Goal: Information Seeking & Learning: Learn about a topic

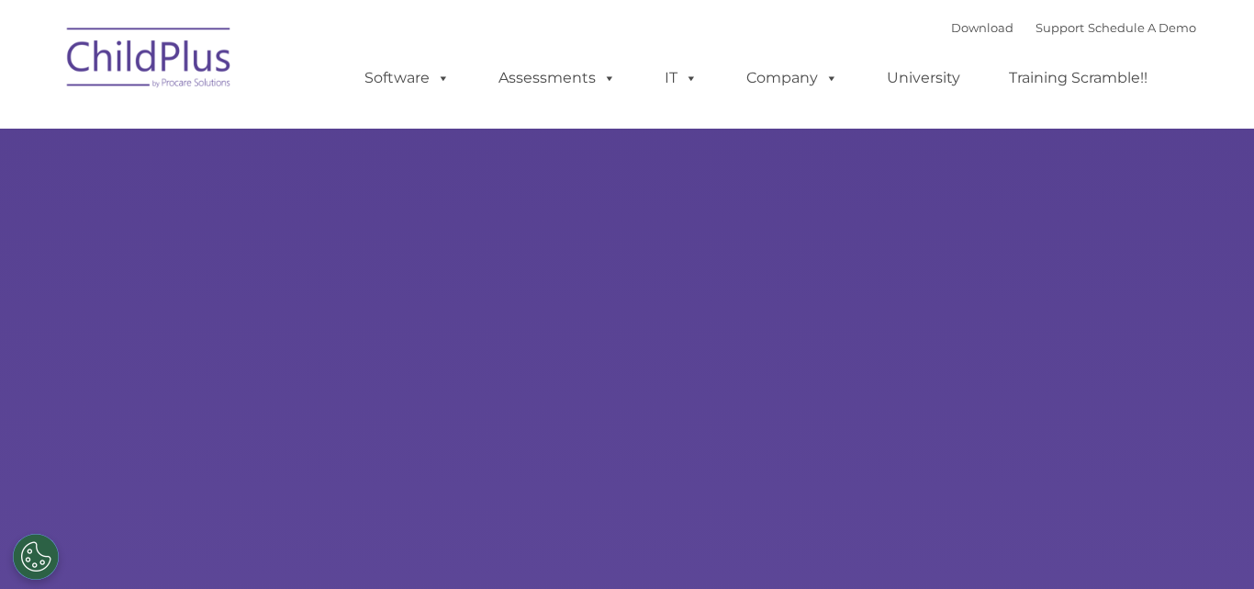
type input ""
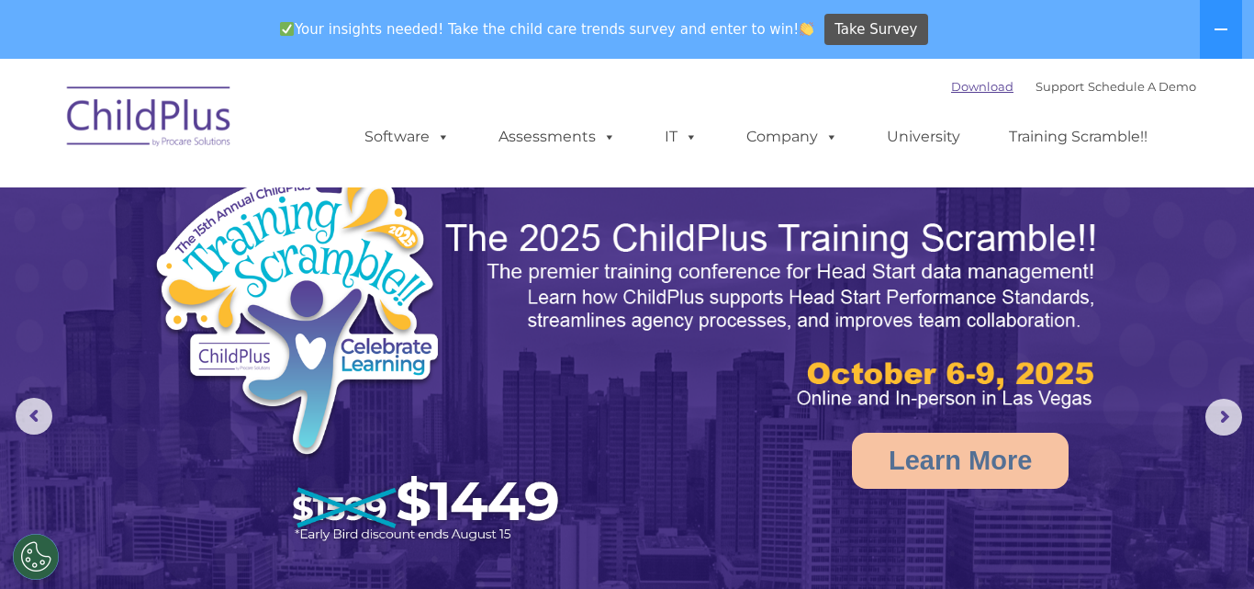
click at [951, 85] on link "Download" at bounding box center [982, 86] width 62 height 15
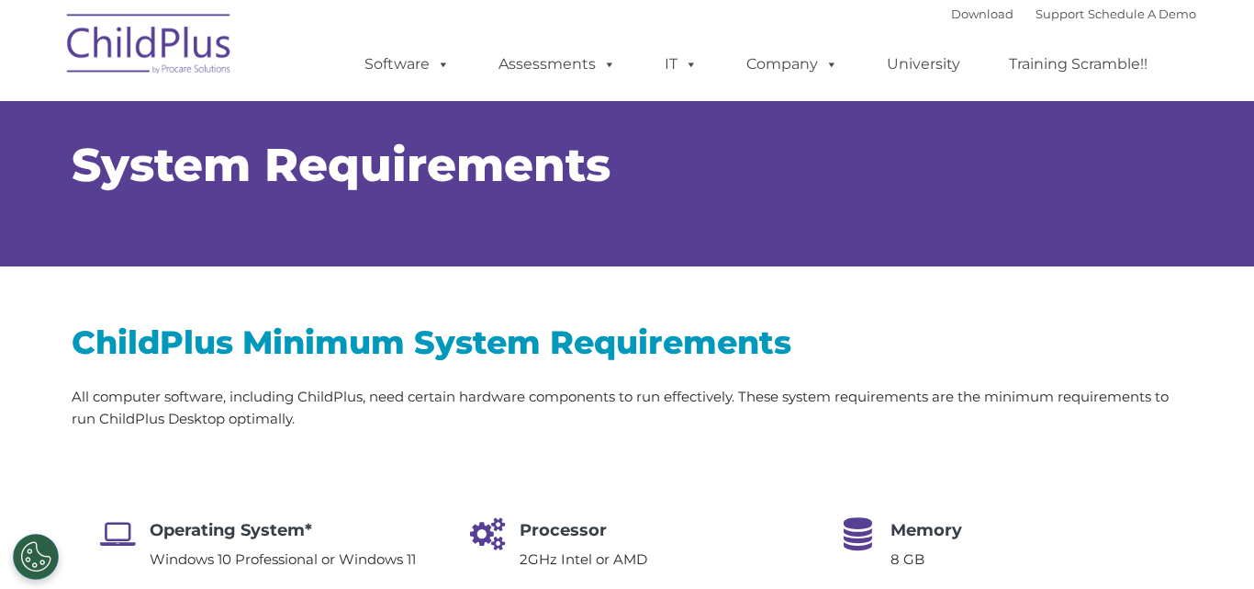
type input ""
click at [1239, 542] on div "ChildPlus Minimum System Requirements All computer software, including ChildPlu…" at bounding box center [627, 537] width 1254 height 542
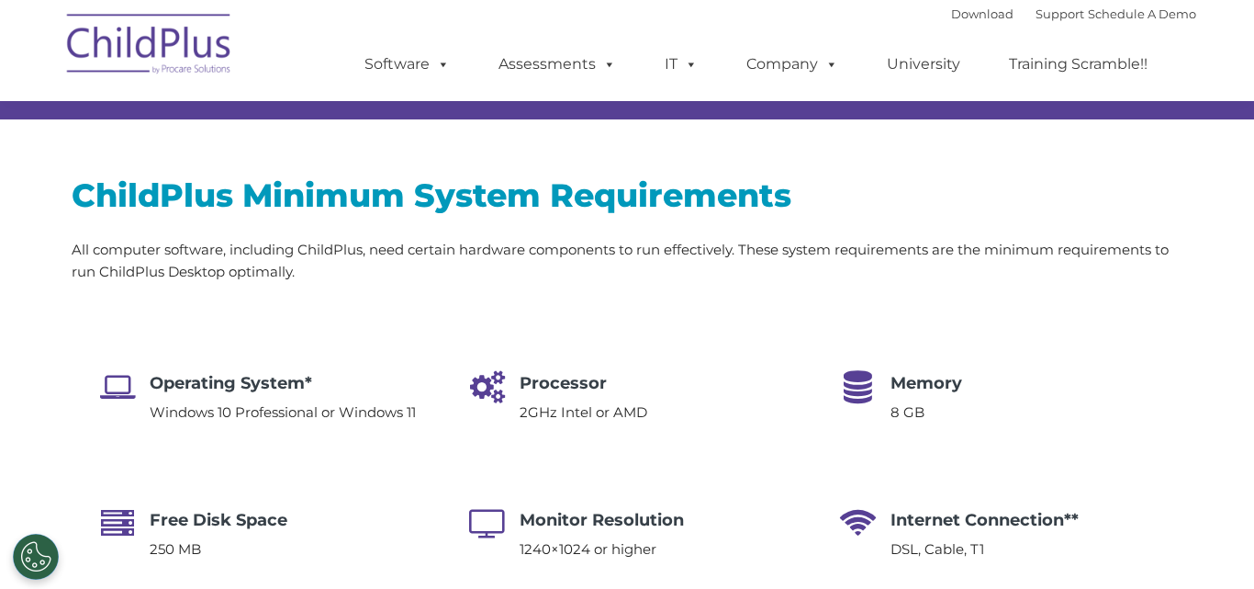
click at [1239, 542] on div "ChildPlus Minimum System Requirements All computer software, including ChildPlu…" at bounding box center [627, 390] width 1254 height 542
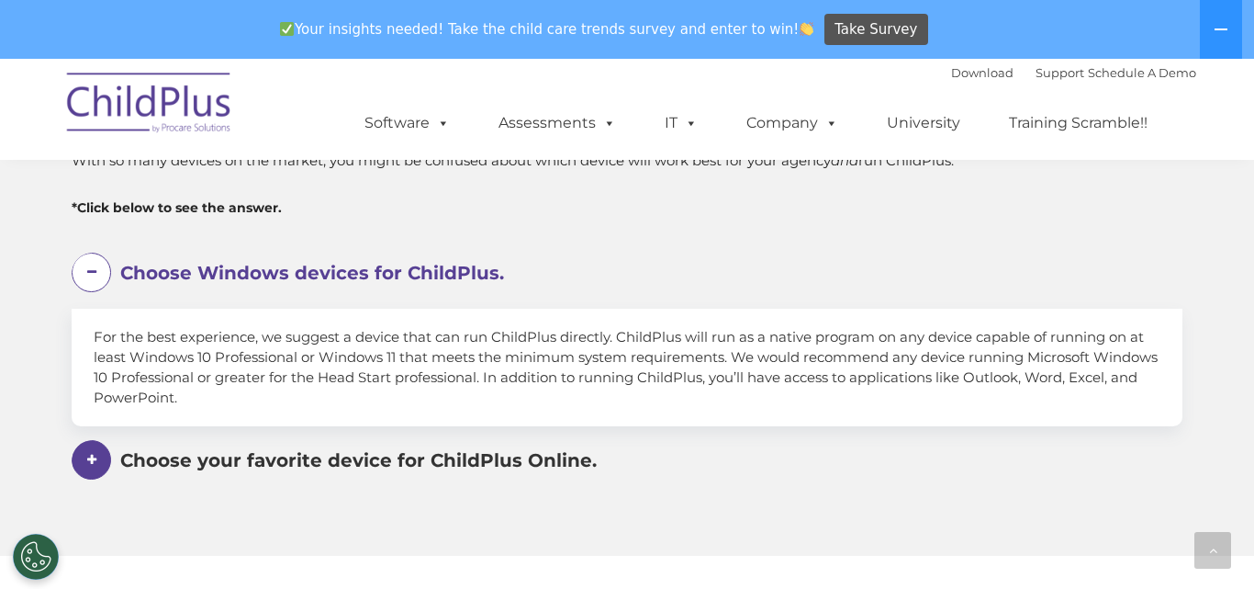
scroll to position [1065, 0]
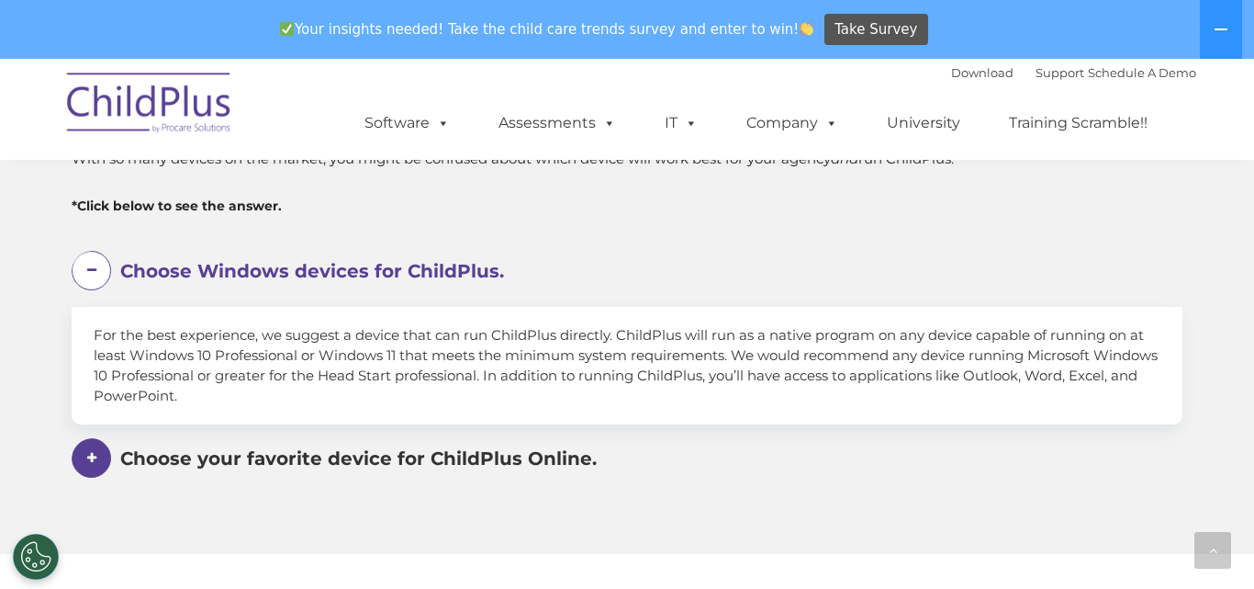
click at [90, 271] on span at bounding box center [91, 270] width 39 height 39
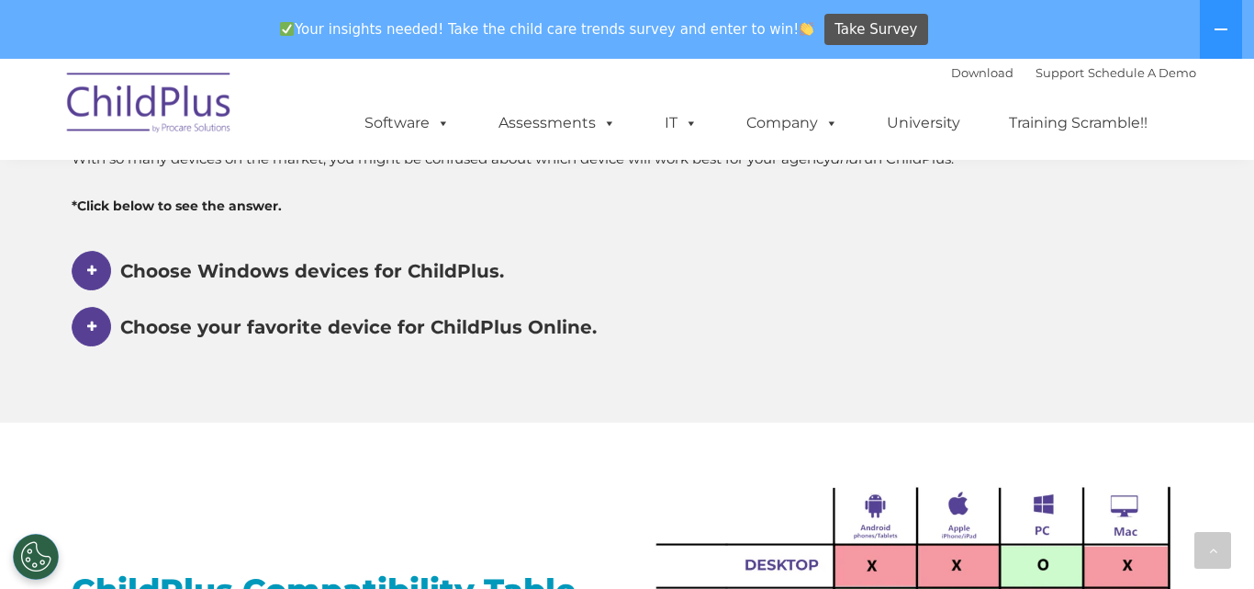
click at [165, 269] on span "Choose Windows devices for ChildPlus." at bounding box center [312, 271] width 384 height 22
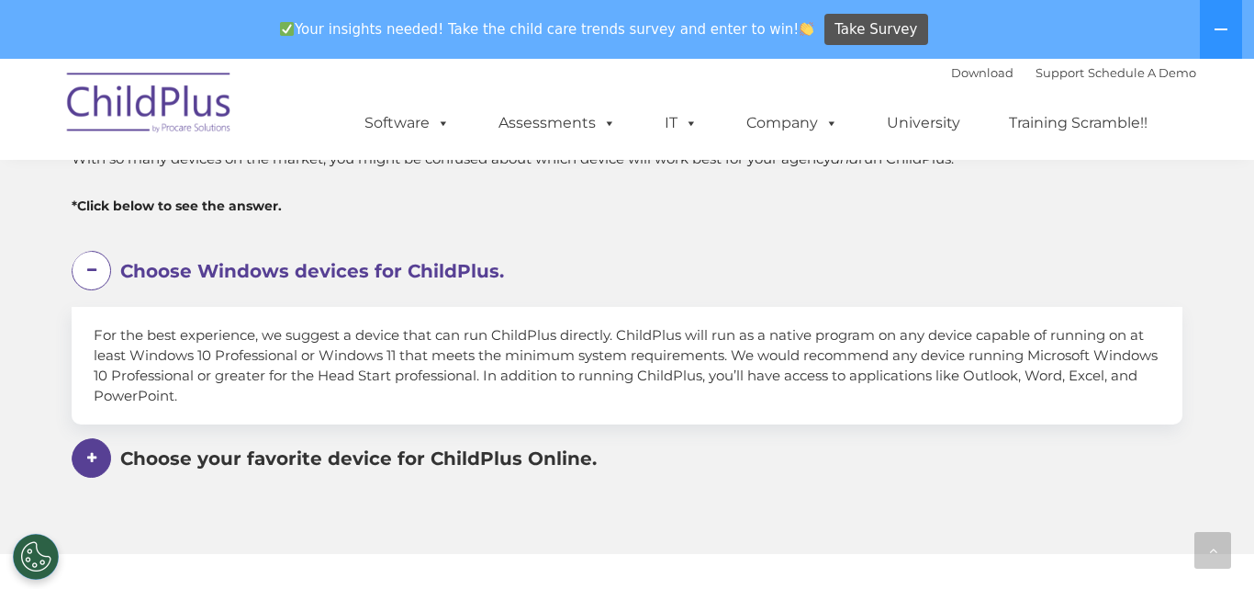
click at [359, 464] on span "Choose your favorite device for ChildPlus Online." at bounding box center [358, 458] width 477 height 22
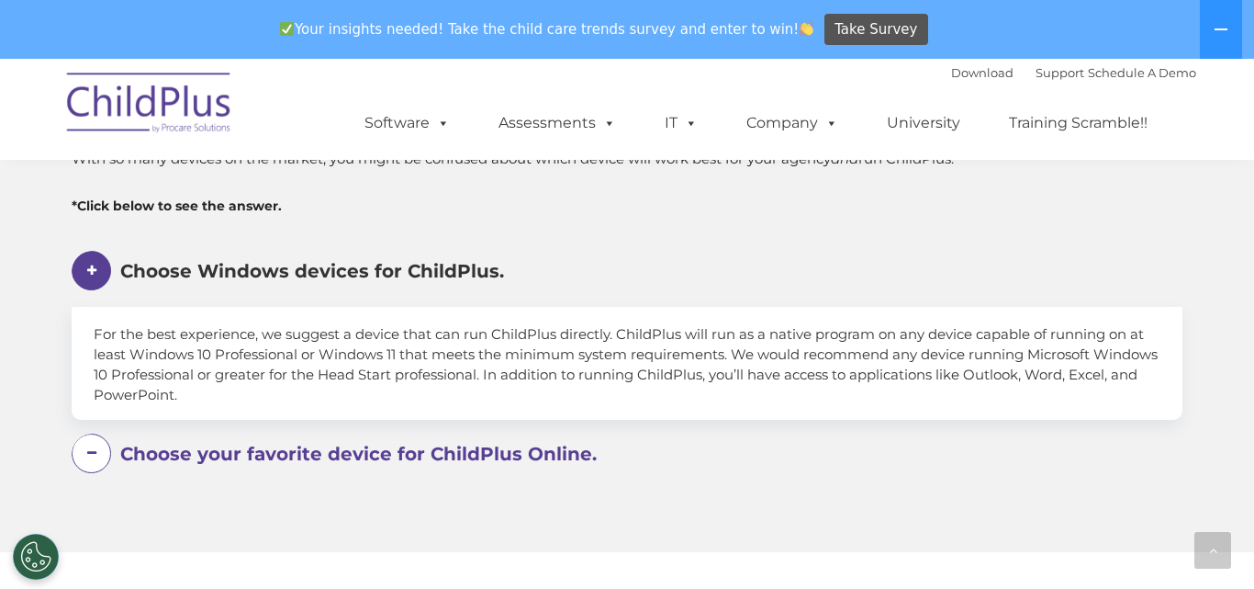
click at [359, 490] on span "Enter information or run reports using your favorite device, such as the iPhone…" at bounding box center [627, 533] width 1067 height 87
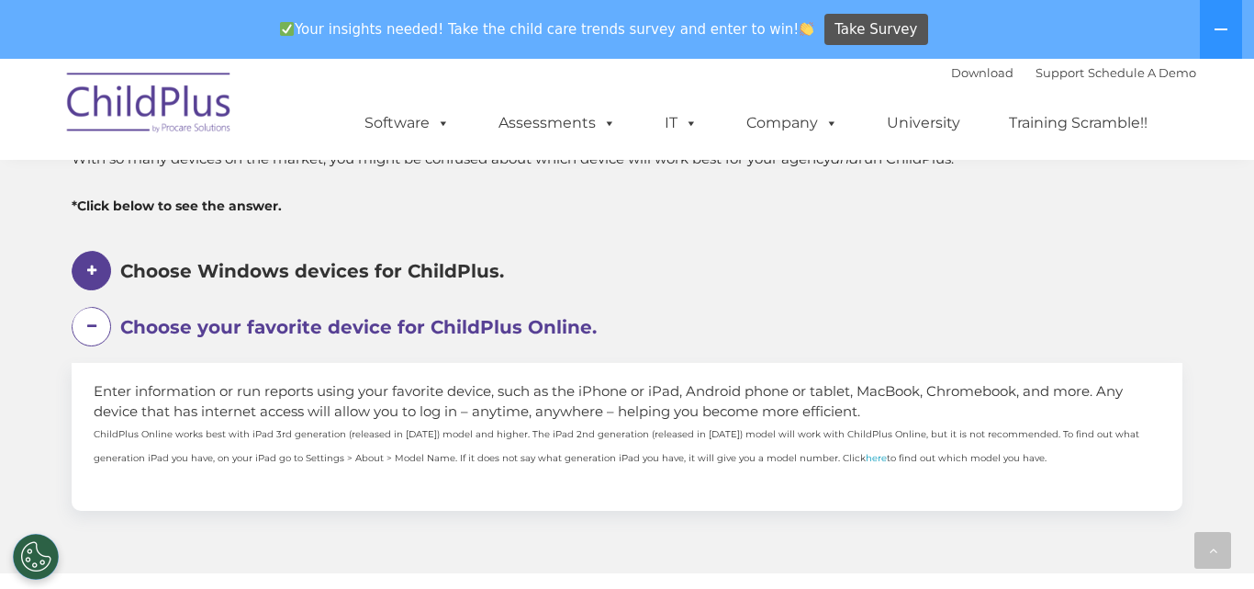
click at [387, 326] on span "Choose your favorite device for ChildPlus Online." at bounding box center [358, 327] width 477 height 22
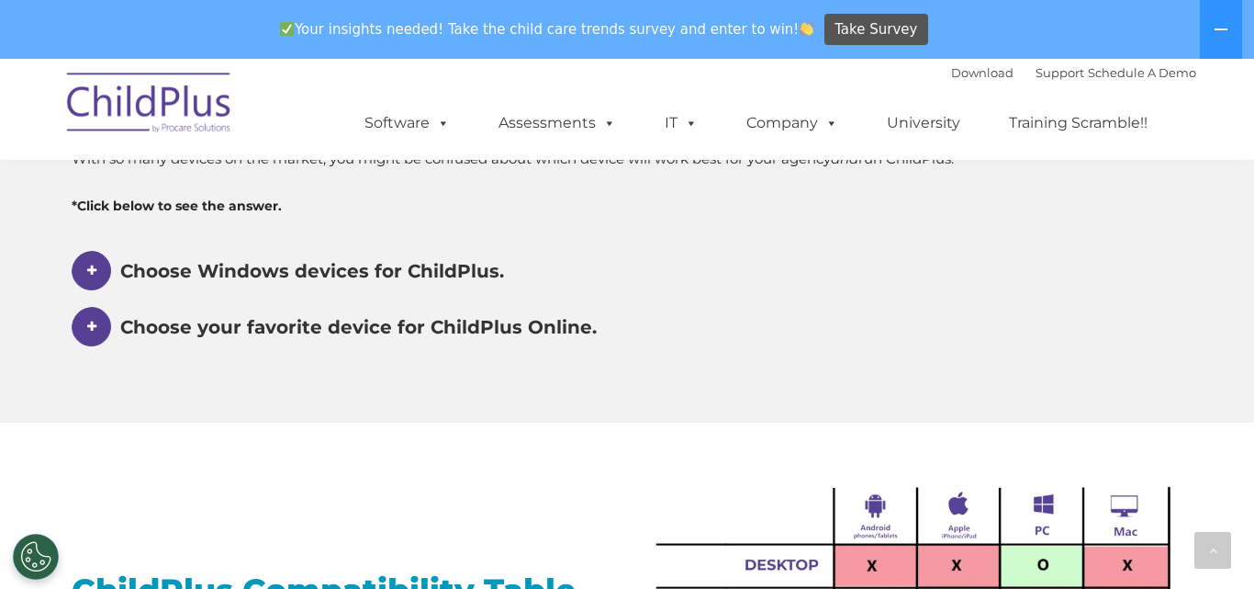
click at [1232, 421] on div "Will my device work with ChildPlus? With so many devices on the market, you mig…" at bounding box center [627, 225] width 1254 height 394
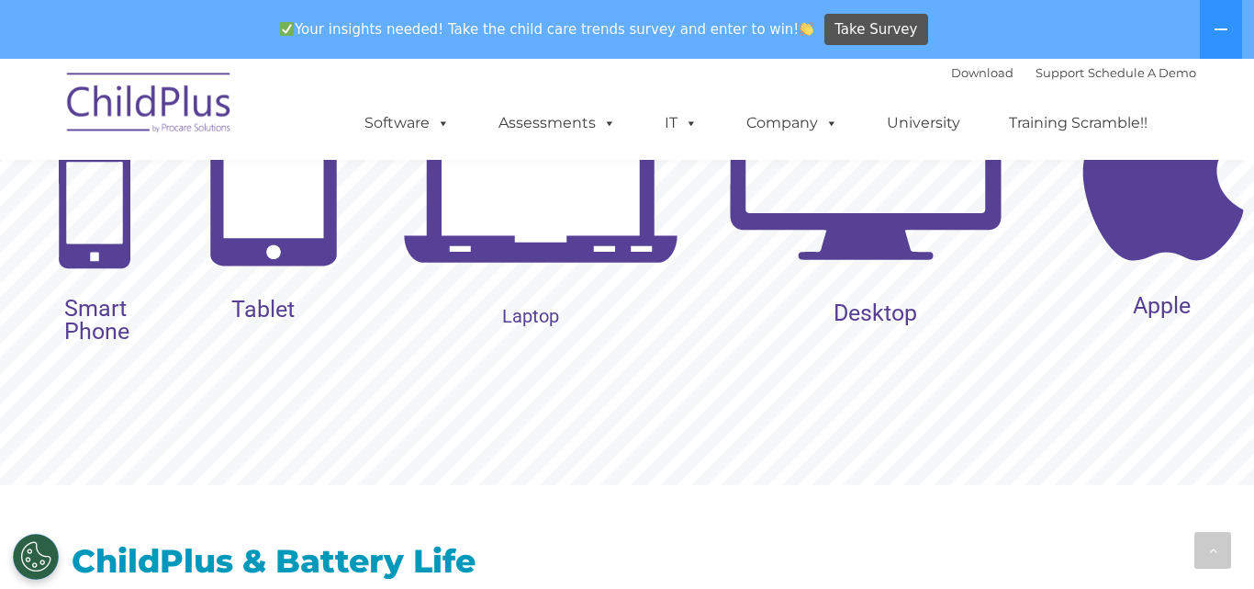
scroll to position [1983, 0]
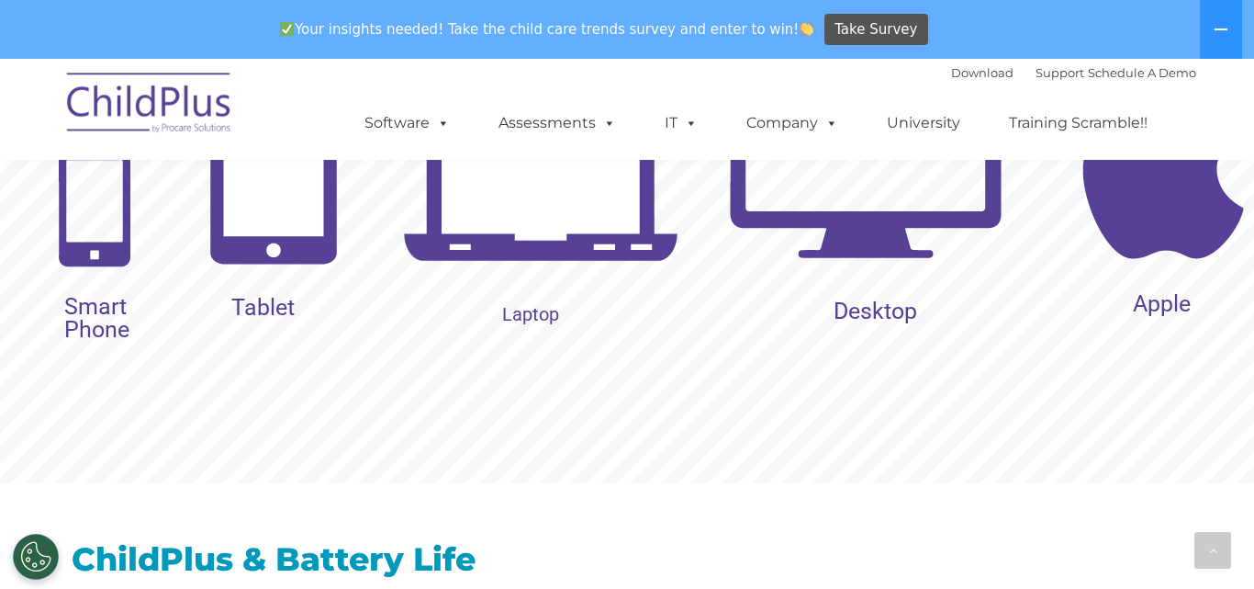
click at [260, 304] on rs-layer "Tablet" at bounding box center [262, 307] width 63 height 23
click at [275, 205] on img at bounding box center [273, 186] width 149 height 176
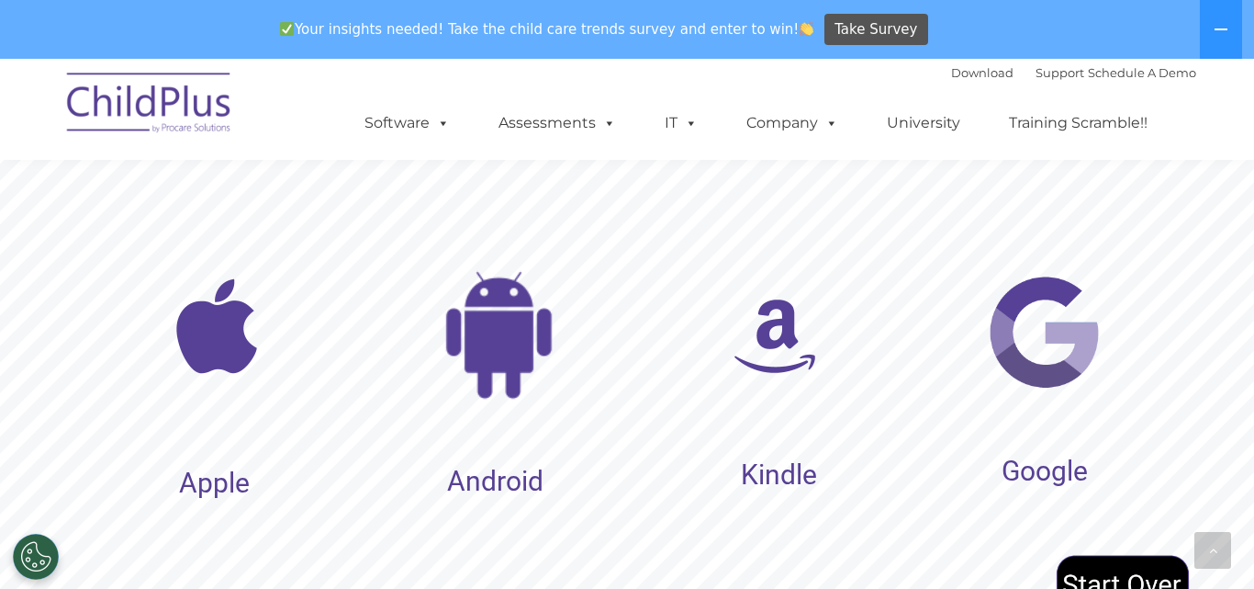
scroll to position [1846, 0]
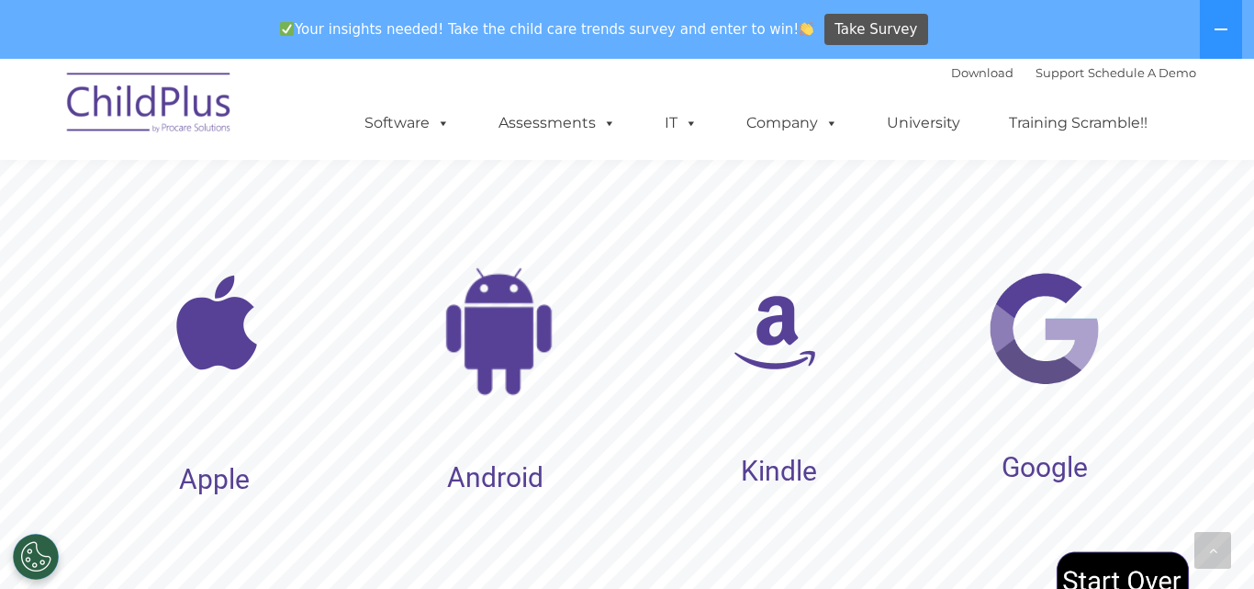
click at [1022, 309] on img at bounding box center [1044, 328] width 120 height 120
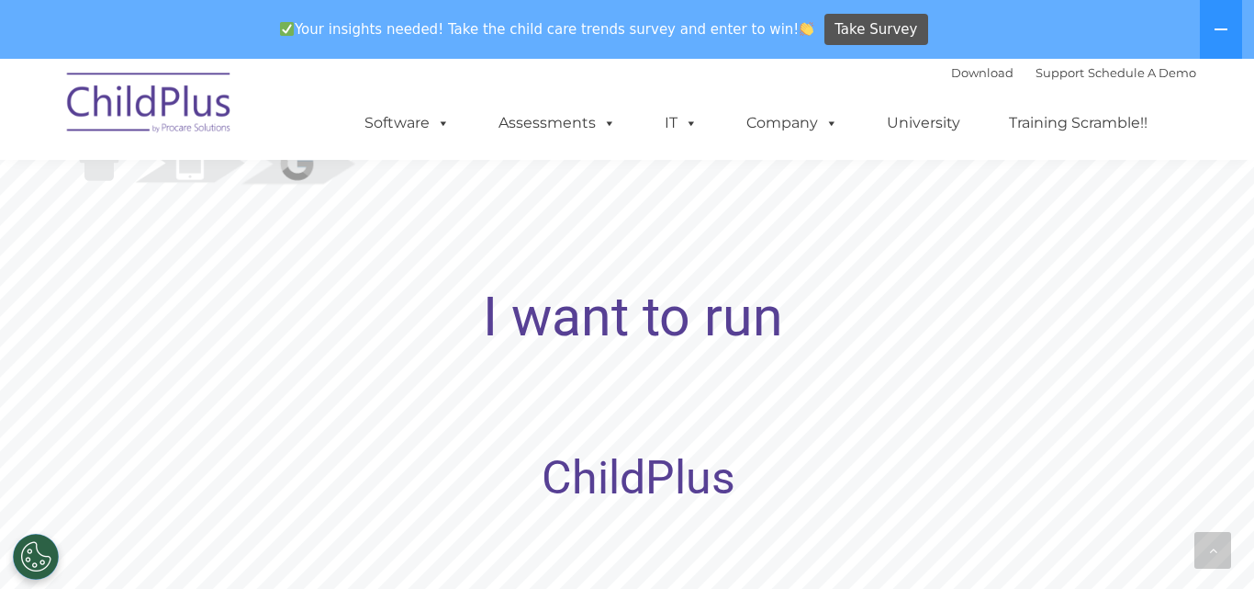
scroll to position [1705, 0]
click at [616, 486] on rs-layer "ChildPlus" at bounding box center [639, 478] width 194 height 23
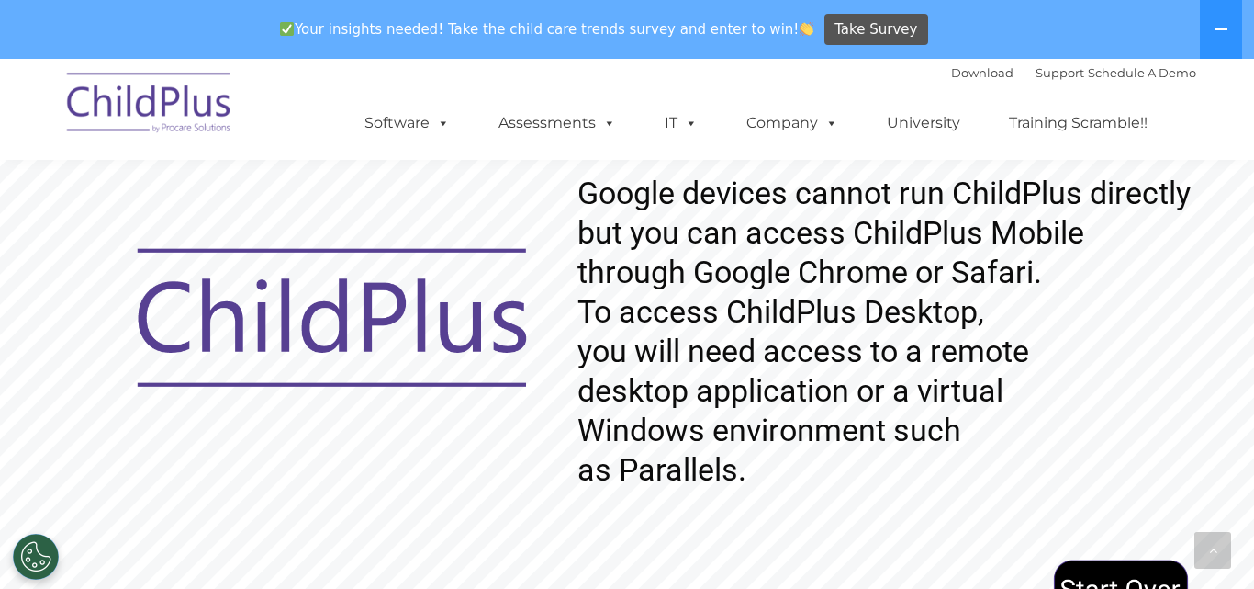
scroll to position [1843, 0]
